Goal: Information Seeking & Learning: Learn about a topic

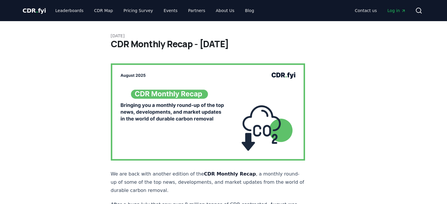
scroll to position [910, 0]
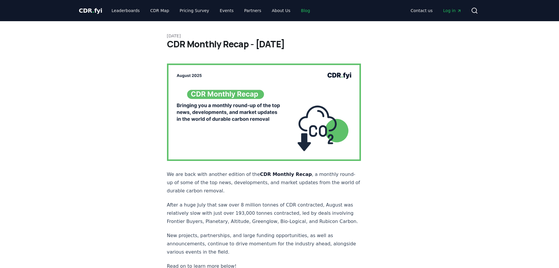
click at [297, 9] on link "Blog" at bounding box center [306, 10] width 19 height 11
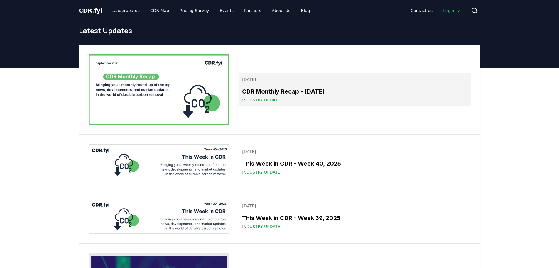
click at [259, 97] on span "Industry Update" at bounding box center [261, 100] width 38 height 6
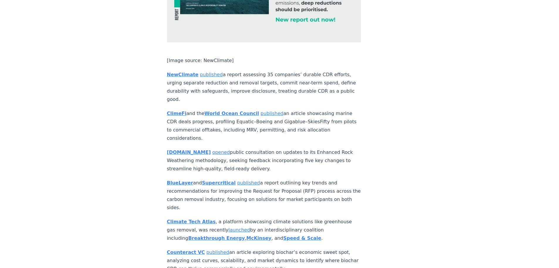
scroll to position [3025, 0]
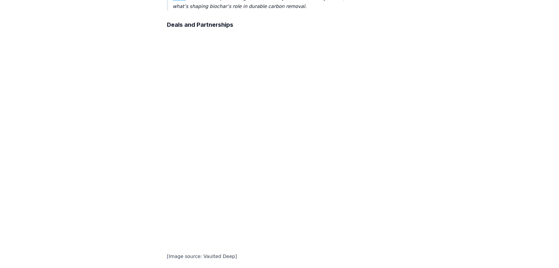
scroll to position [411, 0]
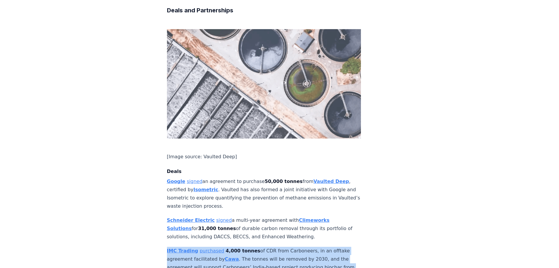
drag, startPoint x: 206, startPoint y: 156, endPoint x: 154, endPoint y: 126, distance: 60.0
click at [182, 204] on p "IMC Trading purchased 4,000 tonnes of CDR from Carboneers, in an offtake agreem…" at bounding box center [264, 262] width 194 height 33
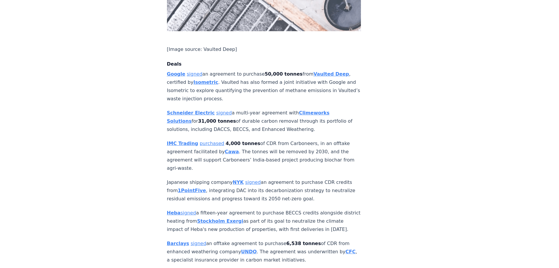
scroll to position [529, 0]
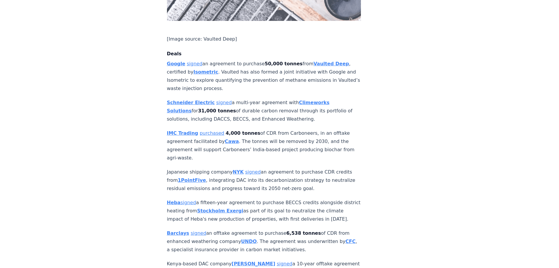
click at [273, 204] on p "Barclays signed an offtake agreement to purchase 6,538 tonnes of CDR from enhan…" at bounding box center [264, 241] width 194 height 25
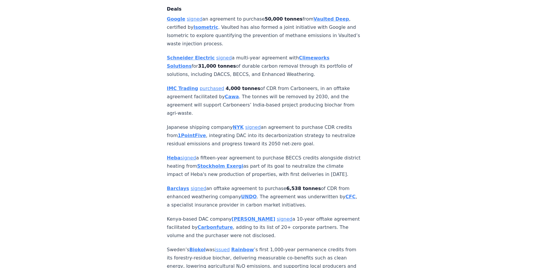
scroll to position [587, 0]
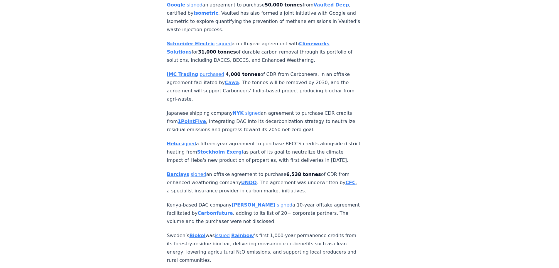
click at [298, 201] on p "Kenya-based DAC company Octavia Carbon signed a 10-year offtake agreement facil…" at bounding box center [264, 213] width 194 height 25
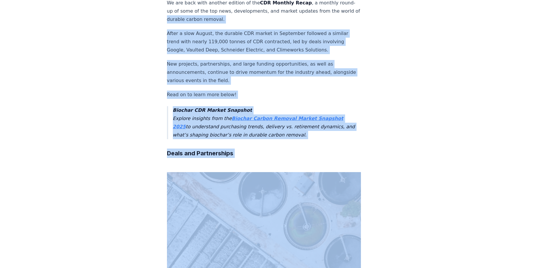
scroll to position [0, 0]
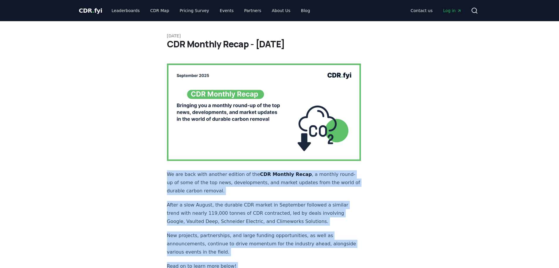
drag, startPoint x: 248, startPoint y: 144, endPoint x: 164, endPoint y: 162, distance: 85.5
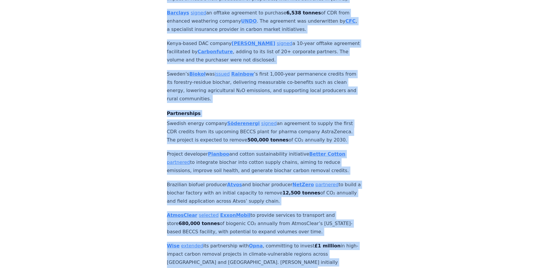
scroll to position [881, 0]
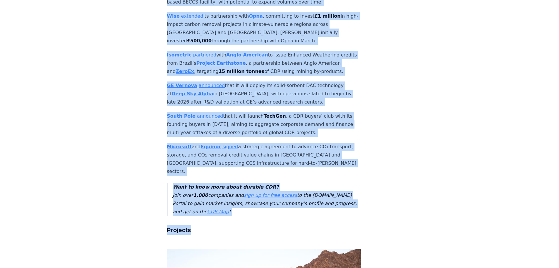
drag, startPoint x: 191, startPoint y: 162, endPoint x: 254, endPoint y: 206, distance: 76.9
copy article "CDR Monthly Recap - September 2025 We are back with another edition of the CDR …"
click at [278, 142] on p "Microsoft and Equinor signed a strategic agreement to advance CO₂ transport, st…" at bounding box center [264, 158] width 194 height 33
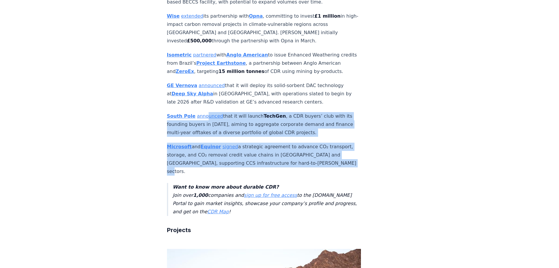
drag, startPoint x: 352, startPoint y: 152, endPoint x: 205, endPoint y: 110, distance: 153.1
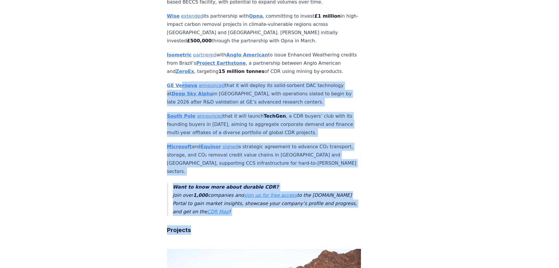
drag, startPoint x: 226, startPoint y: 182, endPoint x: 179, endPoint y: 75, distance: 116.0
click at [233, 126] on p "South Pole announced that it will launch TechGen , a CDR buyers’ club with its …" at bounding box center [264, 124] width 194 height 25
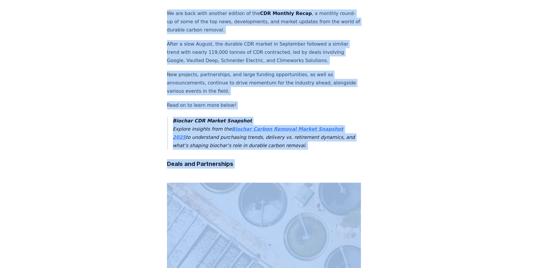
scroll to position [0, 0]
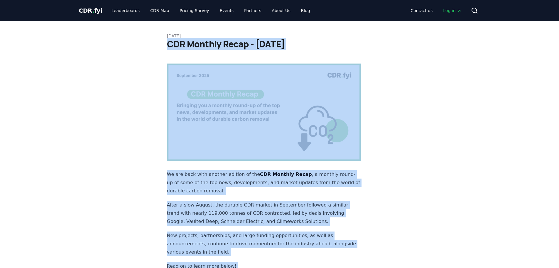
drag, startPoint x: 237, startPoint y: 196, endPoint x: 159, endPoint y: 46, distance: 168.7
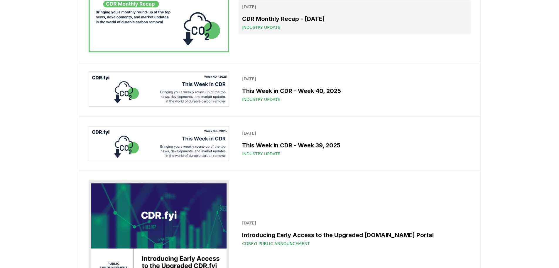
scroll to position [88, 0]
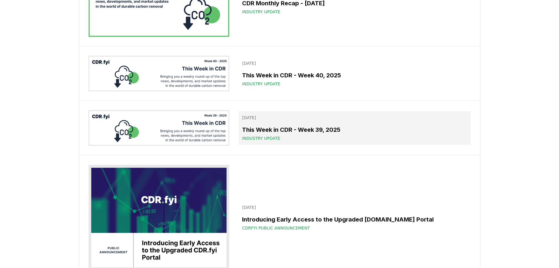
click at [257, 128] on h3 "This Week in CDR - Week 39, 2025" at bounding box center [354, 129] width 225 height 9
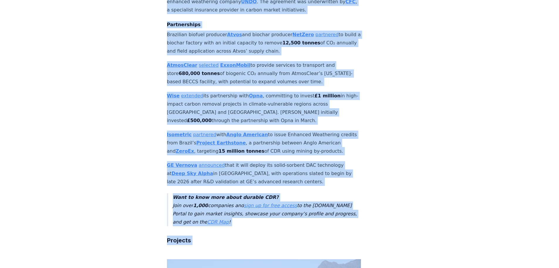
scroll to position [512, 0]
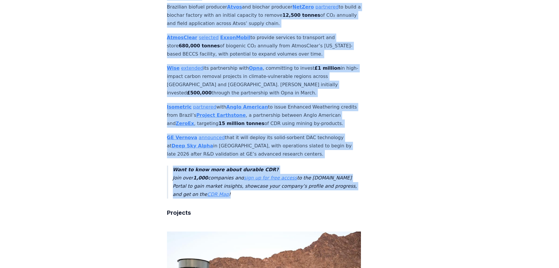
drag, startPoint x: 167, startPoint y: 41, endPoint x: 242, endPoint y: 173, distance: 152.1
copy article "This Week in CDR - Week 39, 2025 We are back with another edition of This Week …"
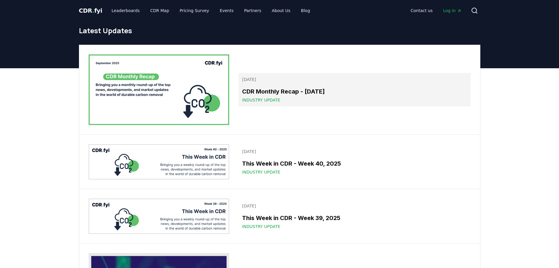
click at [254, 78] on p "October 08, 2025" at bounding box center [354, 79] width 225 height 6
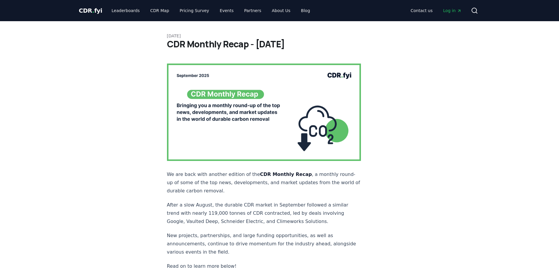
drag, startPoint x: 300, startPoint y: 179, endPoint x: 165, endPoint y: 38, distance: 195.1
copy article "October 08, 2025 CDR Monthly Recap - September 2025 We are back with another ed…"
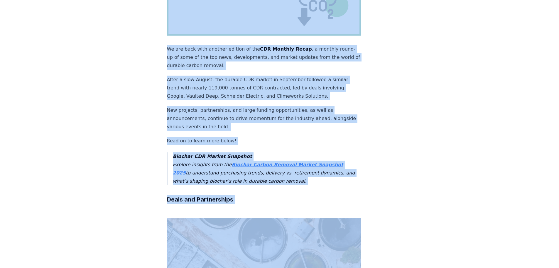
scroll to position [17, 0]
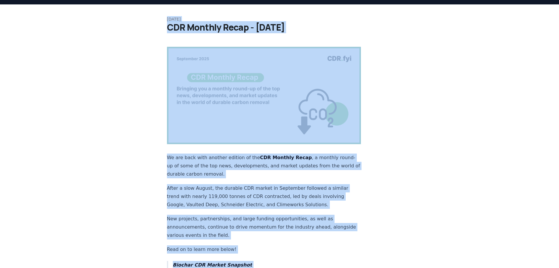
drag, startPoint x: 243, startPoint y: 147, endPoint x: 159, endPoint y: 20, distance: 152.1
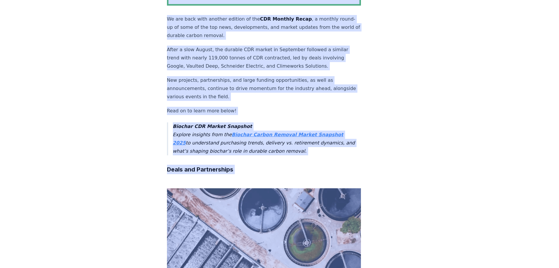
scroll to position [164, 0]
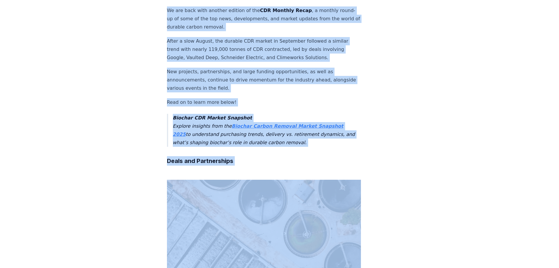
click at [238, 70] on p "New projects, partnerships, and large funding opportunities, as well as announc…" at bounding box center [264, 80] width 194 height 25
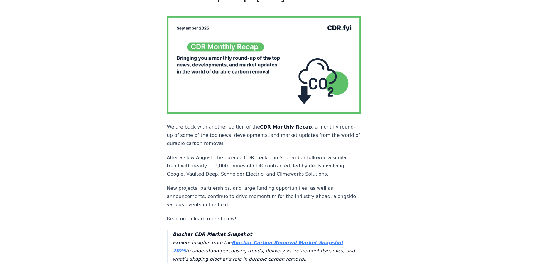
scroll to position [0, 0]
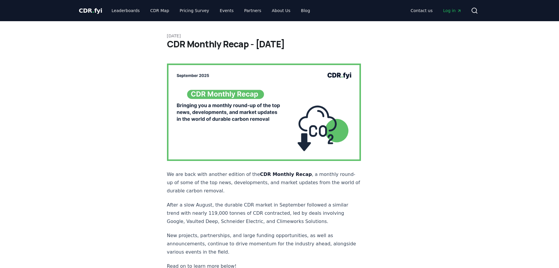
drag, startPoint x: 303, startPoint y: 128, endPoint x: 124, endPoint y: -36, distance: 242.0
copy div "Leaderboards CDR Map Pricing Survey Events Partners About Us Blog Contact us Lo…"
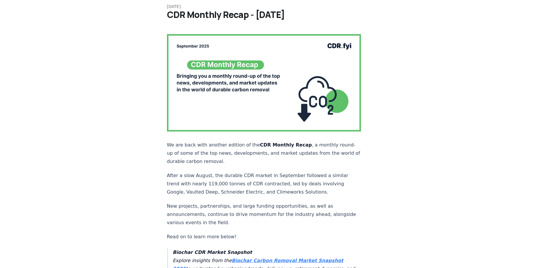
click at [249, 175] on p "After a slow August, the durable CDR market in September followed a similar tre…" at bounding box center [264, 183] width 194 height 25
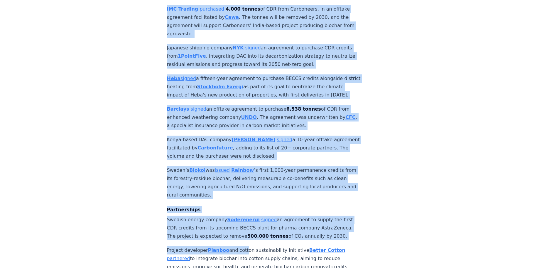
scroll to position [562, 0]
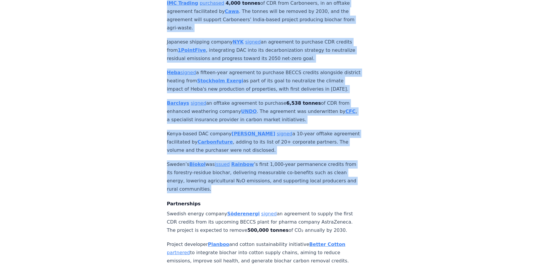
drag, startPoint x: 188, startPoint y: 38, endPoint x: 242, endPoint y: 170, distance: 142.6
copy article "October 08, 2025 CDR Monthly Recap - September 2025 We are back with another ed…"
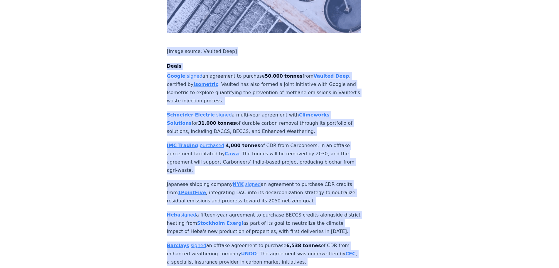
scroll to position [441, 0]
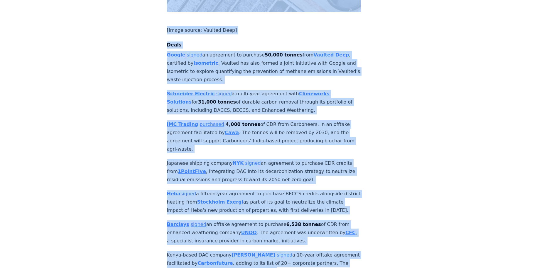
click at [268, 159] on p "Japanese shipping company NYK signed an agreement to purchase CDR credits from …" at bounding box center [264, 171] width 194 height 25
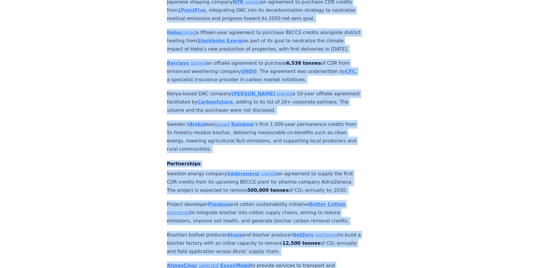
scroll to position [617, 0]
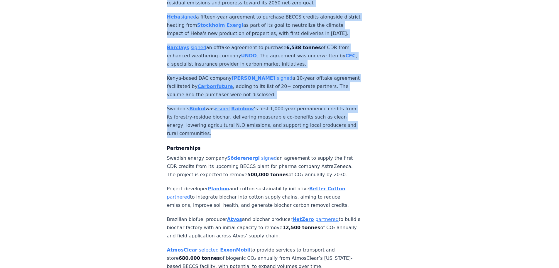
drag, startPoint x: 164, startPoint y: 33, endPoint x: 249, endPoint y: 117, distance: 119.4
copy article "October 08, 2025 CDR Monthly Recap - September 2025 We are back with another ed…"
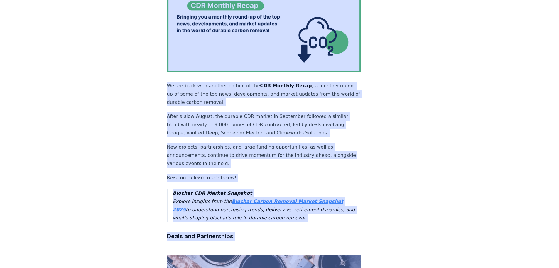
scroll to position [0, 0]
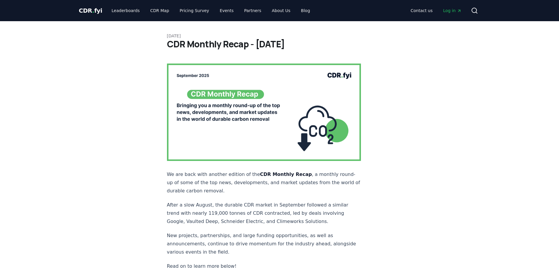
drag, startPoint x: 322, startPoint y: 46, endPoint x: 201, endPoint y: 48, distance: 121.0
copy div "October 08, 2025 CDR Monthly Recap - September 2025"
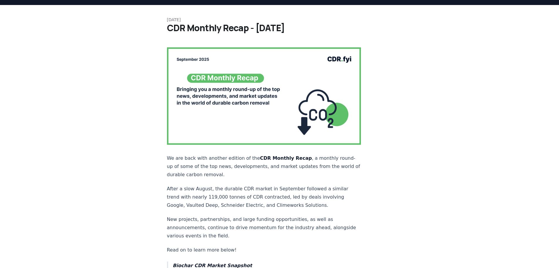
scroll to position [29, 0]
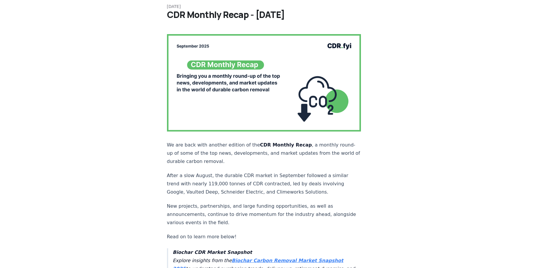
click at [232, 183] on p "After a slow August, the durable CDR market in September followed a similar tre…" at bounding box center [264, 183] width 194 height 25
click at [302, 202] on p "New projects, partnerships, and large funding opportunities, as well as announc…" at bounding box center [264, 214] width 194 height 25
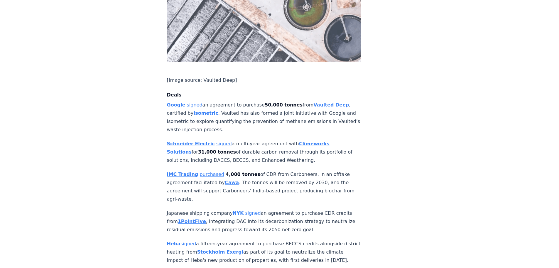
click at [236, 140] on p "Schneider Electric signed a multi-year agreement with Climeworks Solutions for …" at bounding box center [264, 152] width 194 height 25
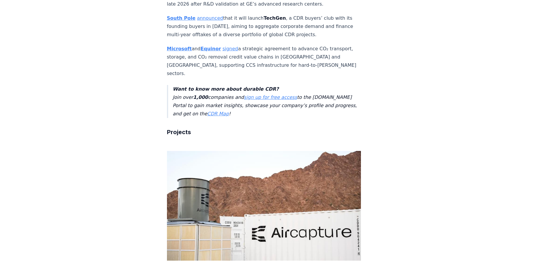
scroll to position [814, 0]
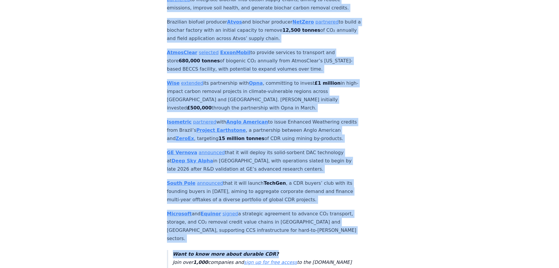
drag, startPoint x: 167, startPoint y: 43, endPoint x: 268, endPoint y: 180, distance: 170.6
copy article "CDR Monthly Recap - September 2025 We are back with another edition of the CDR …"
click at [266, 180] on strong "TechGen" at bounding box center [275, 183] width 22 height 6
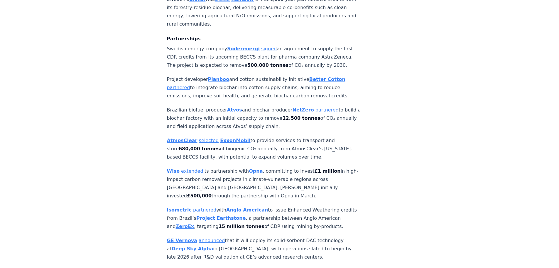
scroll to position [726, 0]
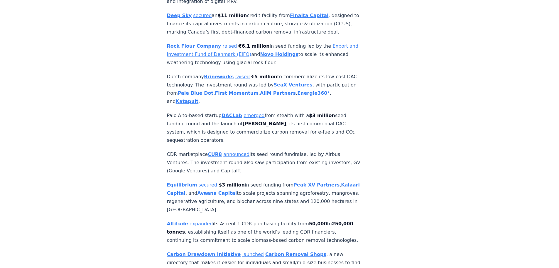
scroll to position [75, 0]
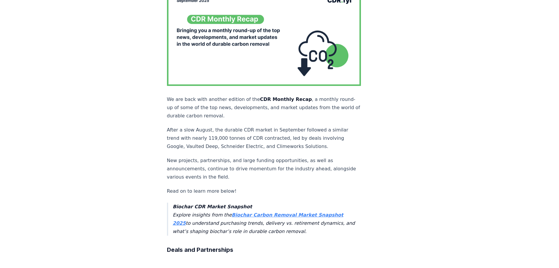
click at [219, 135] on p "After a slow August, the durable CDR market in September followed a similar tre…" at bounding box center [264, 138] width 194 height 25
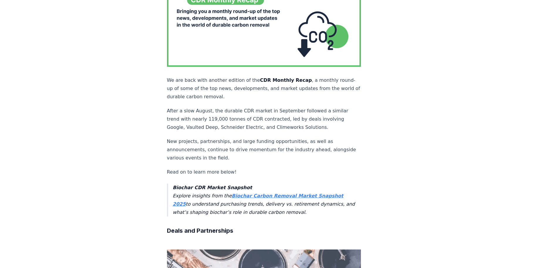
scroll to position [104, 0]
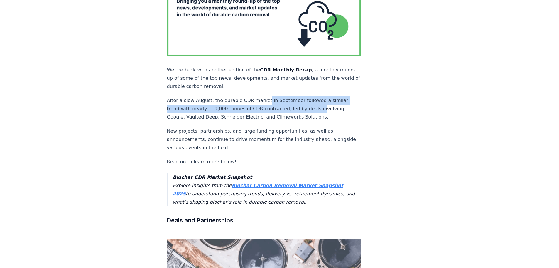
drag, startPoint x: 263, startPoint y: 90, endPoint x: 291, endPoint y: 94, distance: 29.1
click at [310, 96] on p "After a slow August, the durable CDR market in September followed a similar tre…" at bounding box center [264, 108] width 194 height 25
click at [216, 99] on p "After a slow August, the durable CDR market in September followed a similar tre…" at bounding box center [264, 108] width 194 height 25
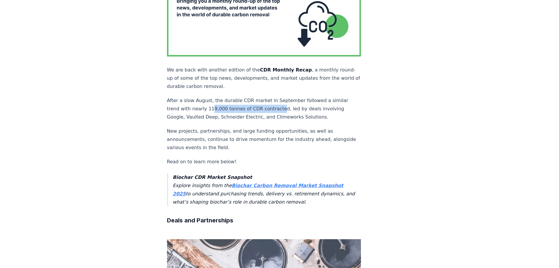
drag, startPoint x: 210, startPoint y: 97, endPoint x: 274, endPoint y: 94, distance: 64.1
click at [274, 96] on p "After a slow August, the durable CDR market in September followed a similar tre…" at bounding box center [264, 108] width 194 height 25
click at [287, 96] on p "After a slow August, the durable CDR market in September followed a similar tre…" at bounding box center [264, 108] width 194 height 25
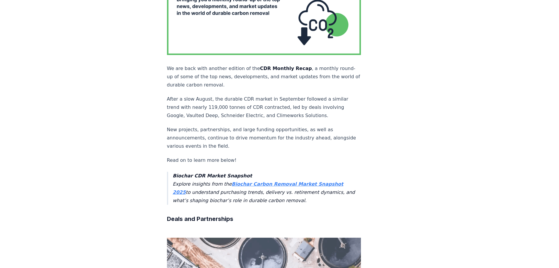
scroll to position [117, 0]
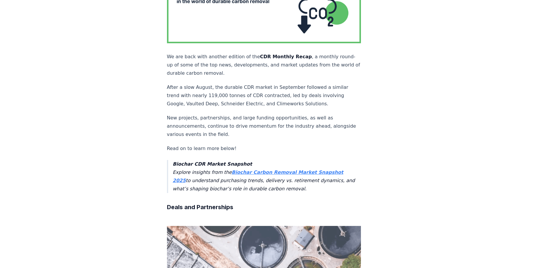
click at [228, 90] on p "After a slow August, the durable CDR market in September followed a similar tre…" at bounding box center [264, 95] width 194 height 25
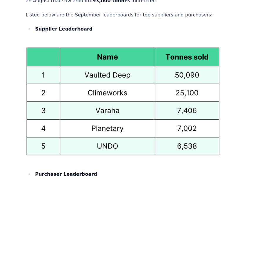
scroll to position [3155, 0]
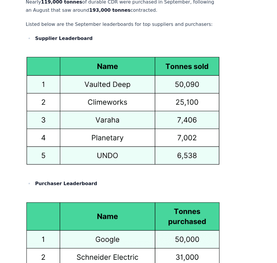
click at [67, 202] on img at bounding box center [123, 261] width 194 height 119
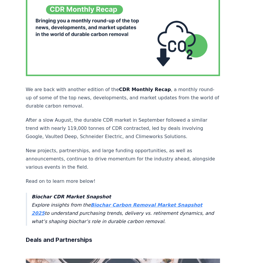
scroll to position [88, 0]
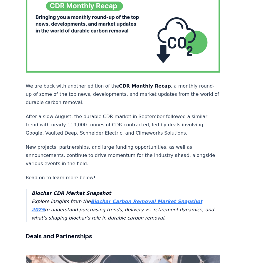
click at [97, 143] on p "New projects, partnerships, and large funding opportunities, as well as announc…" at bounding box center [123, 155] width 194 height 25
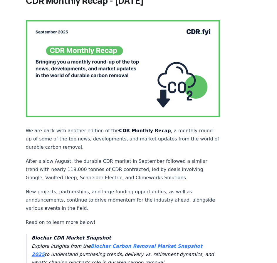
scroll to position [0, 0]
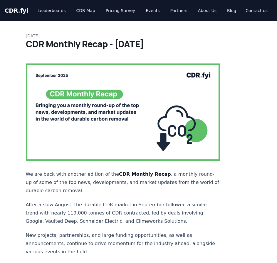
click at [117, 175] on p "We are back with another edition of the CDR Monthly Recap , a monthly round-up …" at bounding box center [123, 182] width 194 height 25
drag, startPoint x: 191, startPoint y: 43, endPoint x: 45, endPoint y: 45, distance: 146.0
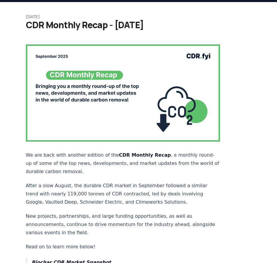
scroll to position [29, 0]
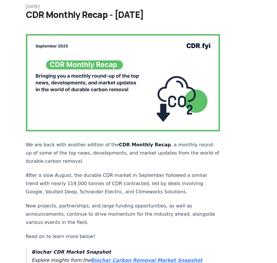
click at [76, 182] on p "After a slow August, the durable CDR market in September followed a similar tre…" at bounding box center [123, 183] width 194 height 25
click at [105, 171] on p "After a slow August, the durable CDR market in September followed a similar tre…" at bounding box center [123, 183] width 194 height 25
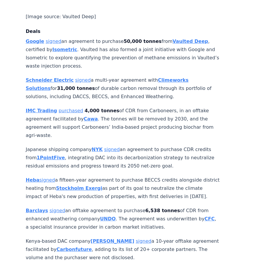
click at [53, 145] on p "Japanese shipping company NYK signed an agreement to purchase CDR credits from …" at bounding box center [123, 157] width 194 height 25
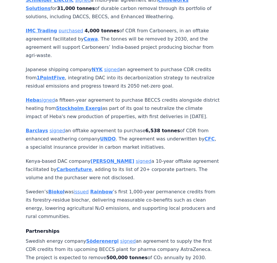
scroll to position [338, 0]
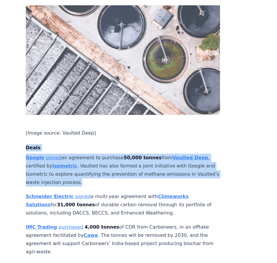
drag, startPoint x: 101, startPoint y: 157, endPoint x: 23, endPoint y: 122, distance: 85.6
copy div "Deals Google signed an agreement to purchase 50,000 tonnes from Vaulted Deep , …"
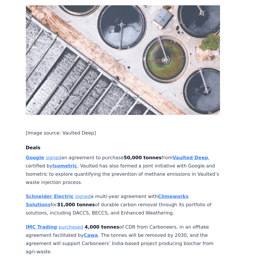
click at [142, 204] on p "IMC Trading purchased 4,000 tonnes of CDR from Carboneers, in an offtake agreem…" at bounding box center [123, 239] width 194 height 33
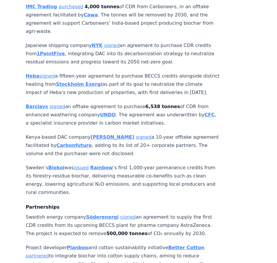
scroll to position [496, 0]
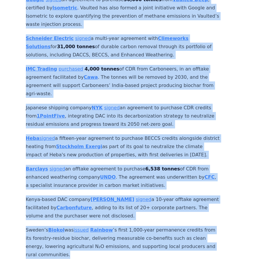
drag, startPoint x: 23, startPoint y: 41, endPoint x: 100, endPoint y: 235, distance: 208.6
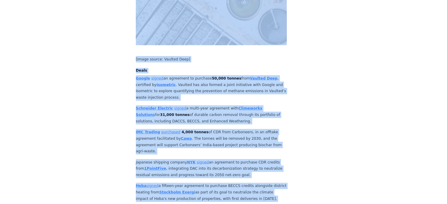
scroll to position [408, 0]
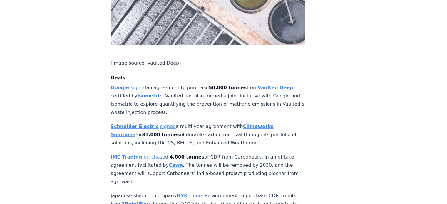
click at [145, 124] on strong "Schneider Electric" at bounding box center [135, 127] width 48 height 6
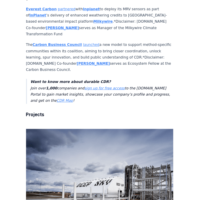
scroll to position [646, 0]
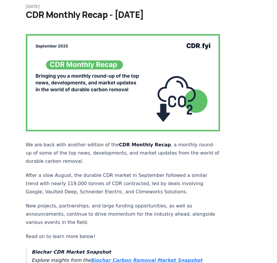
scroll to position [100, 0]
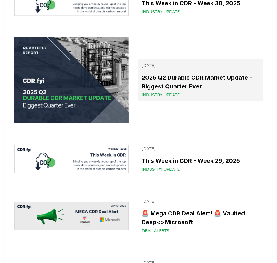
scroll to position [1145, 0]
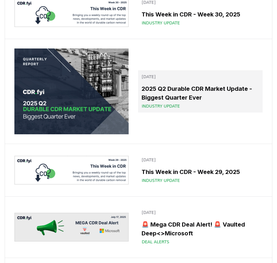
click at [156, 93] on h3 "2025 Q2 Durable CDR Market Update - Biggest Quarter Ever" at bounding box center [200, 93] width 117 height 18
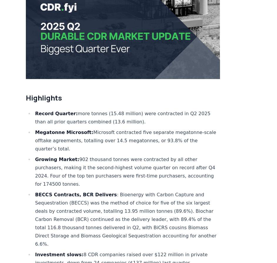
scroll to position [147, 0]
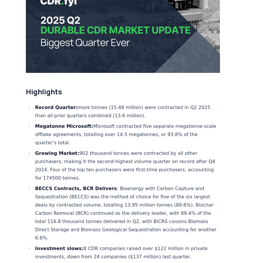
click at [98, 149] on li "Growing Market: 902 thousand tonnes were contracted by all other purchasers, ma…" at bounding box center [126, 165] width 187 height 33
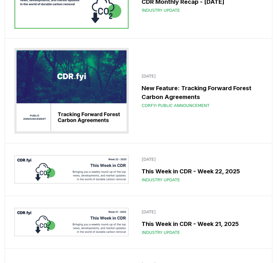
scroll to position [2320, 0]
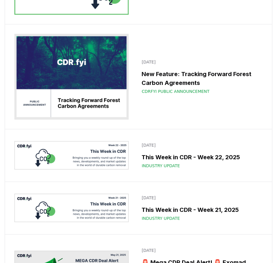
click at [95, 147] on img at bounding box center [71, 155] width 114 height 28
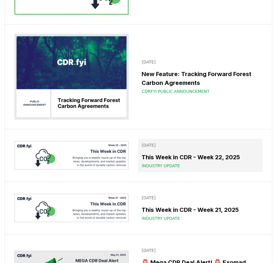
click at [149, 157] on h3 "This Week in CDR - Week 22, 2025" at bounding box center [200, 157] width 117 height 9
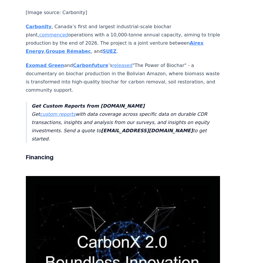
scroll to position [969, 0]
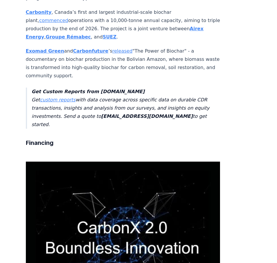
click at [264, 87] on div "May 30, 2025 This Week in CDR - Week 22, 2025 We are back with another edition …" at bounding box center [138, 187] width 277 height 2270
click at [241, 86] on article "May 30, 2025 This Week in CDR - Week 22, 2025 We are back with another edition …" at bounding box center [139, 187] width 226 height 2270
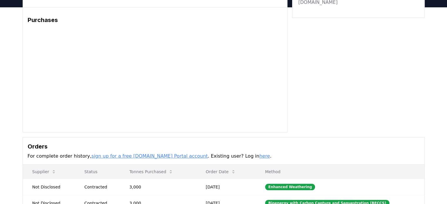
scroll to position [88, 0]
